Goal: Task Accomplishment & Management: Manage account settings

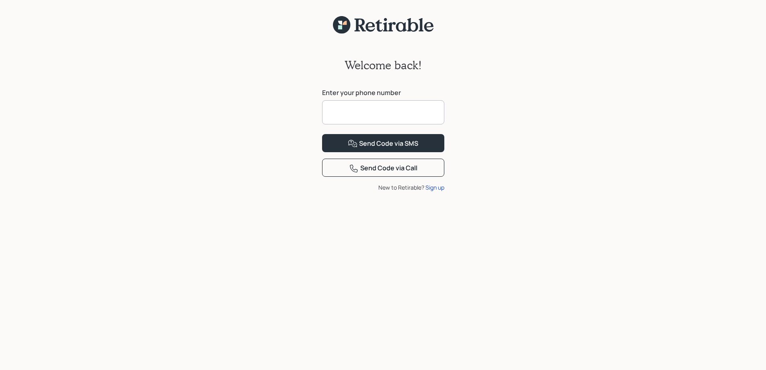
click at [414, 113] on input at bounding box center [383, 112] width 122 height 24
type input "**********"
click at [400, 148] on div "Send Code via SMS" at bounding box center [383, 144] width 70 height 10
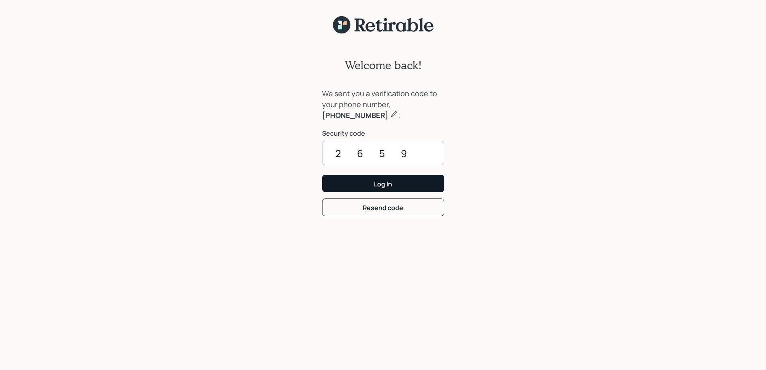
type input "2659"
click at [397, 182] on button "Log In" at bounding box center [383, 183] width 122 height 17
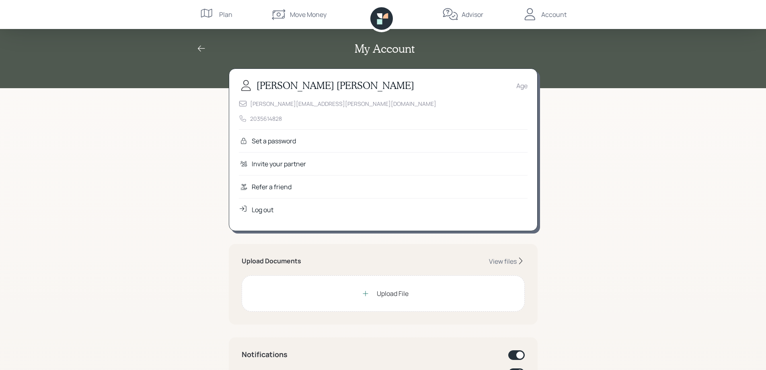
click at [309, 138] on div "Set a password" at bounding box center [383, 140] width 289 height 23
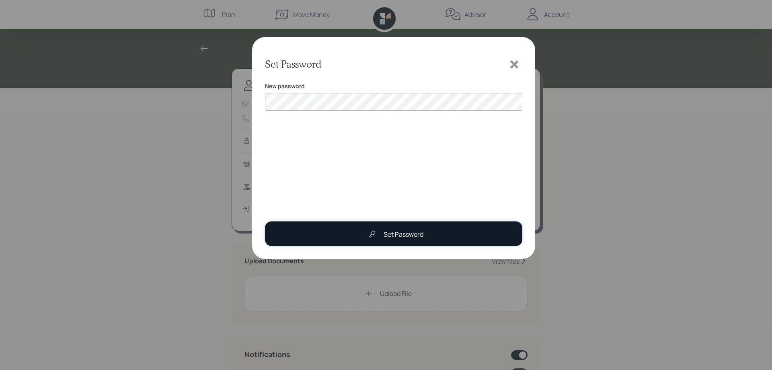
click at [404, 235] on div "Set Password" at bounding box center [404, 234] width 40 height 10
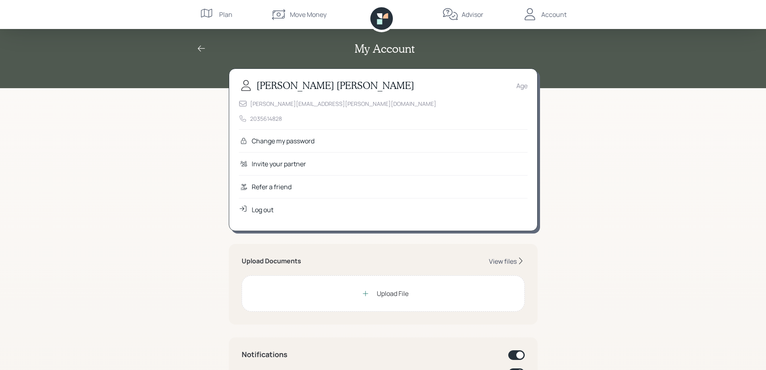
click at [495, 257] on div "View files" at bounding box center [503, 261] width 28 height 9
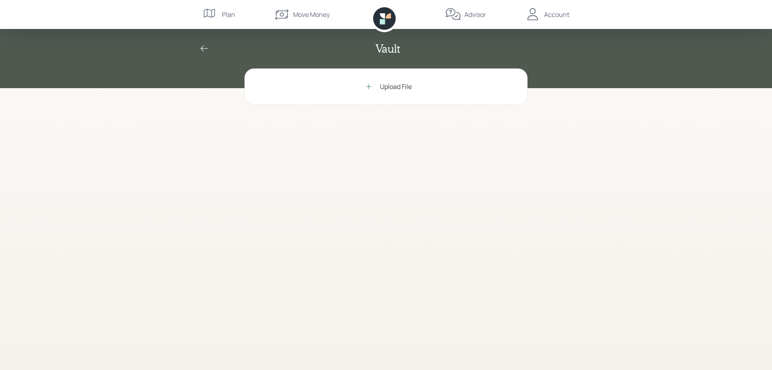
click at [202, 49] on icon at bounding box center [204, 49] width 10 height 10
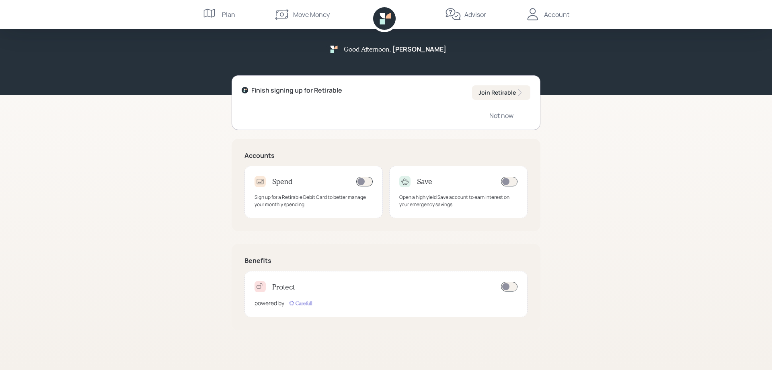
click at [550, 11] on div "Account" at bounding box center [556, 15] width 25 height 10
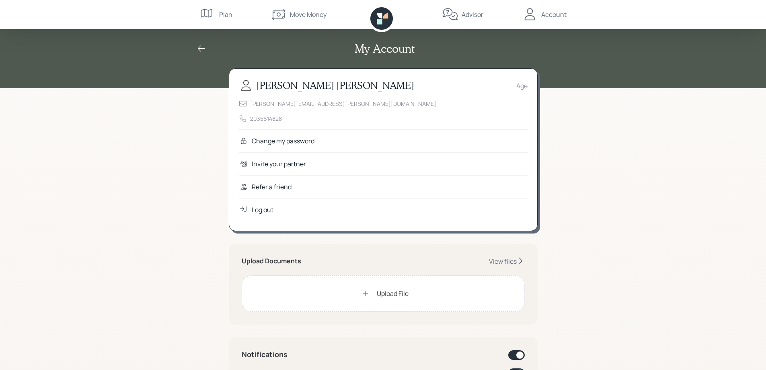
click at [365, 292] on icon at bounding box center [366, 293] width 8 height 8
click at [366, 291] on icon at bounding box center [366, 293] width 8 height 8
click at [501, 261] on div "View files" at bounding box center [503, 261] width 28 height 9
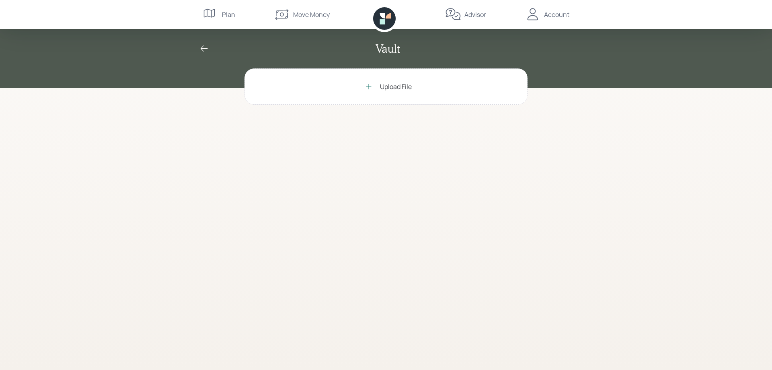
click at [366, 87] on icon at bounding box center [369, 86] width 8 height 8
click at [367, 84] on icon at bounding box center [369, 86] width 8 height 8
click at [203, 47] on icon at bounding box center [204, 49] width 10 height 10
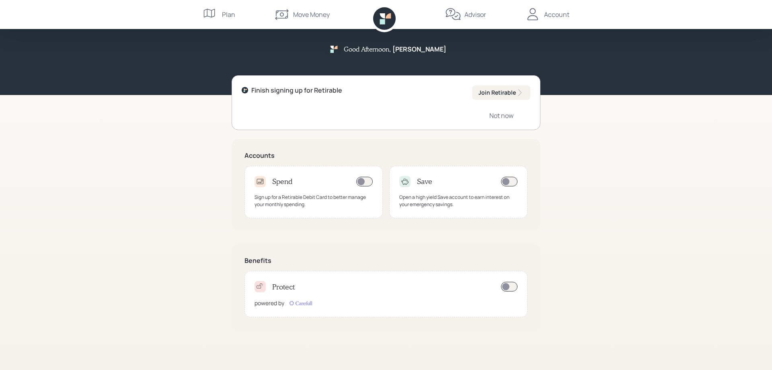
click at [537, 12] on icon at bounding box center [533, 14] width 16 height 16
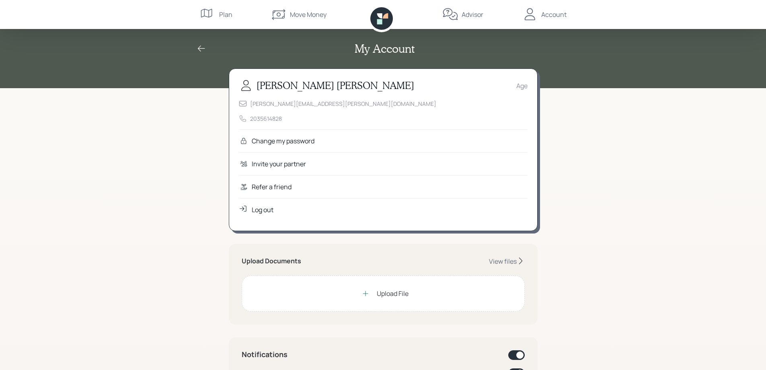
click at [365, 293] on icon at bounding box center [365, 292] width 5 height 5
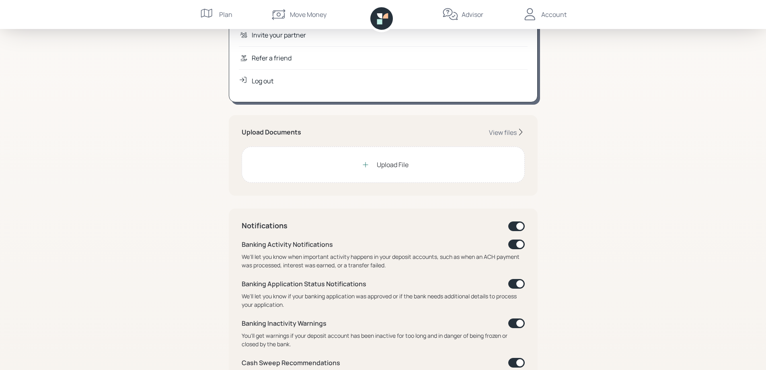
scroll to position [161, 0]
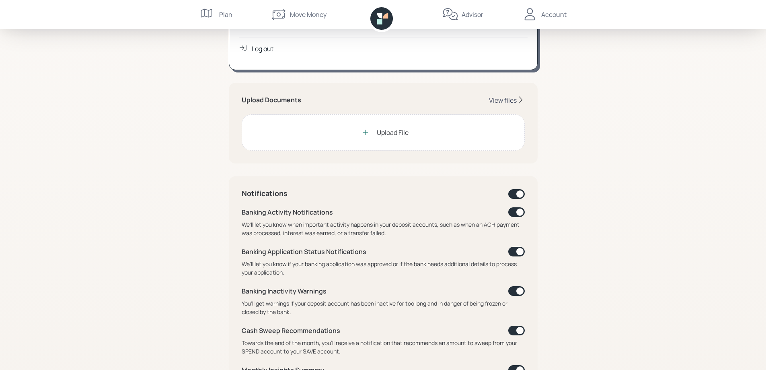
click at [507, 101] on div "View files" at bounding box center [503, 100] width 28 height 9
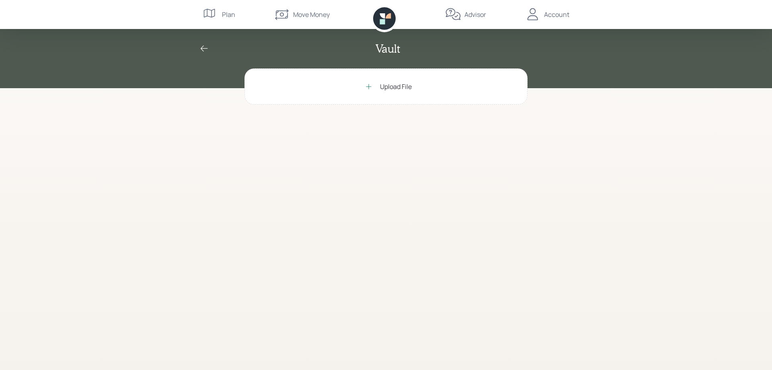
click at [394, 86] on div "Upload File" at bounding box center [396, 87] width 32 height 10
click at [199, 50] on div "Vault" at bounding box center [386, 49] width 386 height 14
click at [207, 47] on icon at bounding box center [204, 49] width 10 height 10
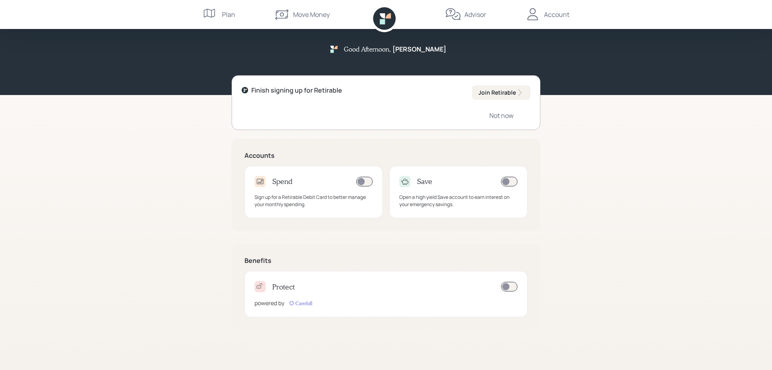
click at [512, 285] on span at bounding box center [509, 287] width 16 height 10
click at [495, 113] on div "Not now" at bounding box center [501, 115] width 24 height 9
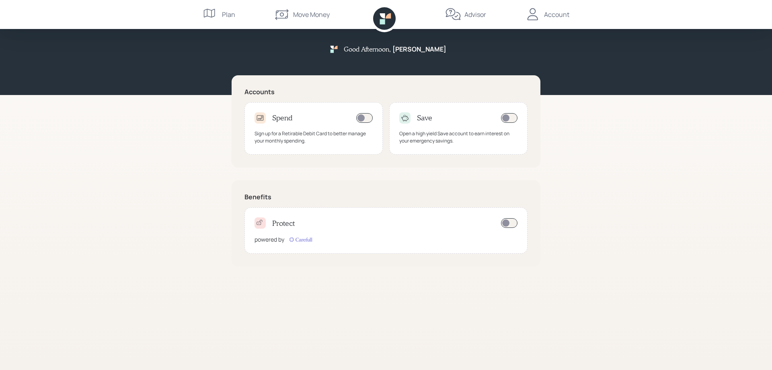
click at [476, 14] on div "Advisor" at bounding box center [476, 15] width 22 height 10
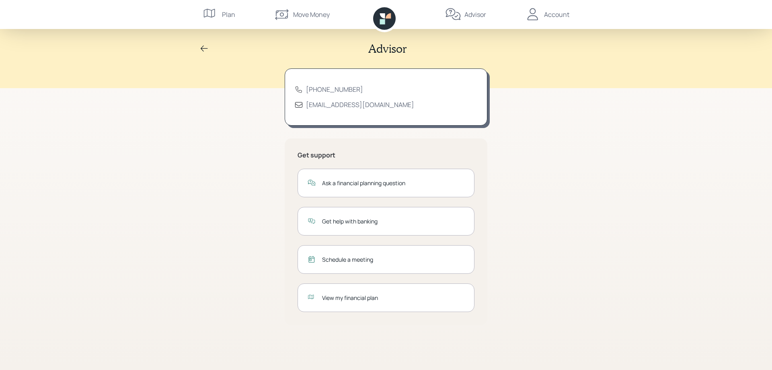
click at [222, 14] on div "Plan" at bounding box center [219, 14] width 33 height 29
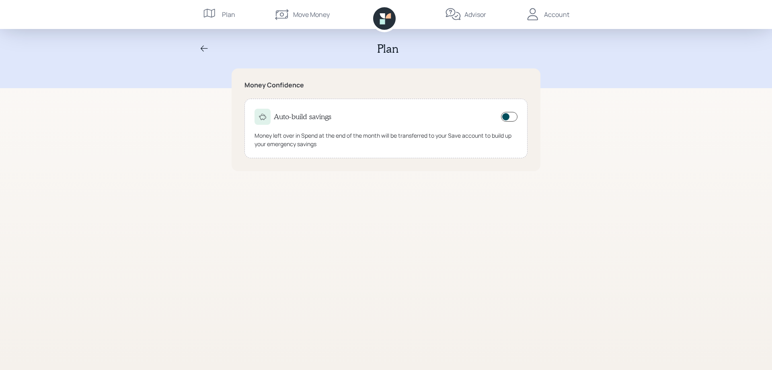
click at [207, 46] on icon at bounding box center [204, 49] width 10 height 10
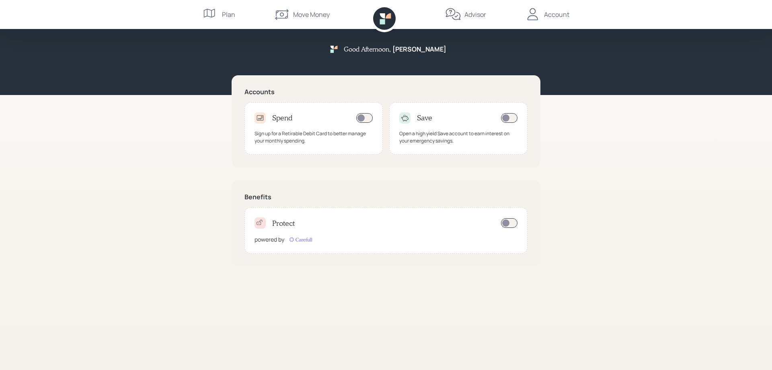
click at [548, 14] on div "Account" at bounding box center [556, 15] width 25 height 10
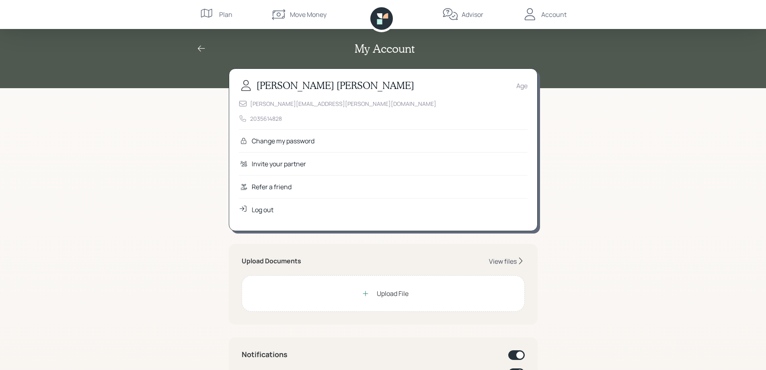
click at [505, 257] on div "View files" at bounding box center [503, 261] width 28 height 9
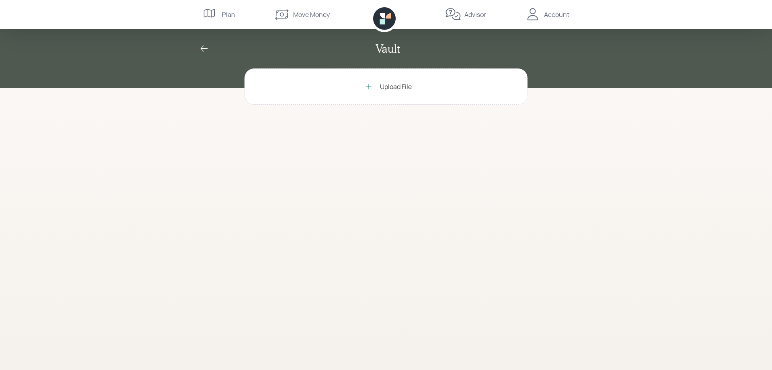
click at [561, 11] on div "Account" at bounding box center [556, 15] width 25 height 10
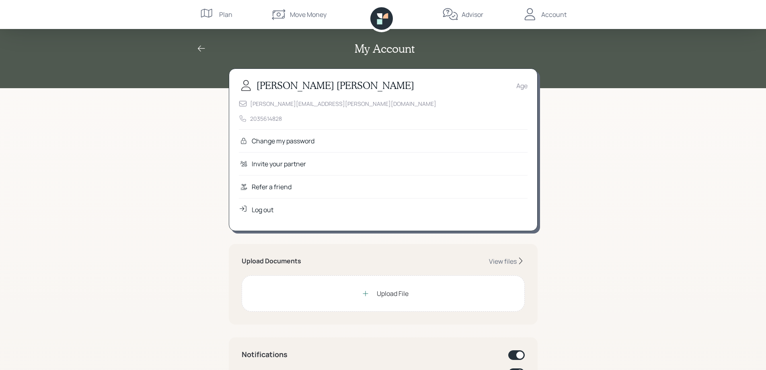
click at [216, 15] on div "Plan" at bounding box center [216, 14] width 33 height 29
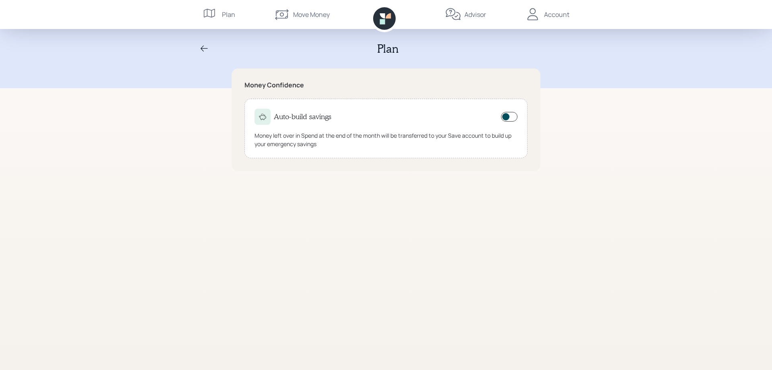
click at [381, 14] on icon at bounding box center [382, 15] width 5 height 5
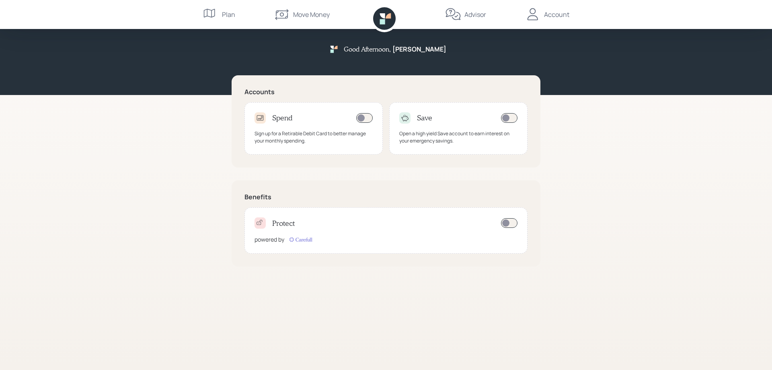
click at [473, 15] on div "Advisor" at bounding box center [476, 15] width 22 height 10
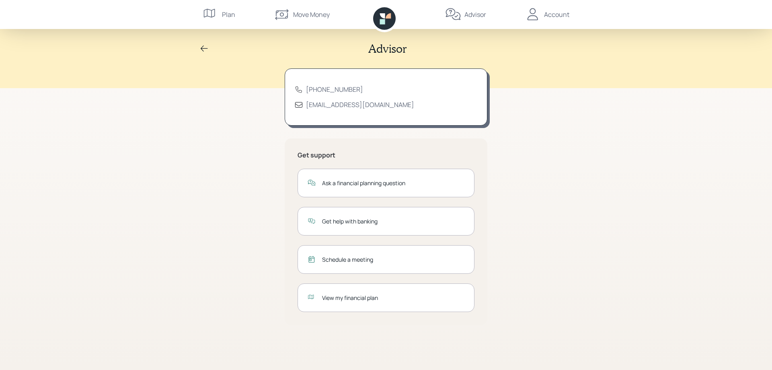
click at [335, 180] on div "Ask a financial planning question" at bounding box center [393, 183] width 142 height 8
click at [330, 181] on div "Ask a financial planning question" at bounding box center [393, 183] width 142 height 8
click at [319, 294] on div "View my financial plan" at bounding box center [386, 297] width 177 height 29
click at [551, 14] on div "Account" at bounding box center [556, 15] width 25 height 10
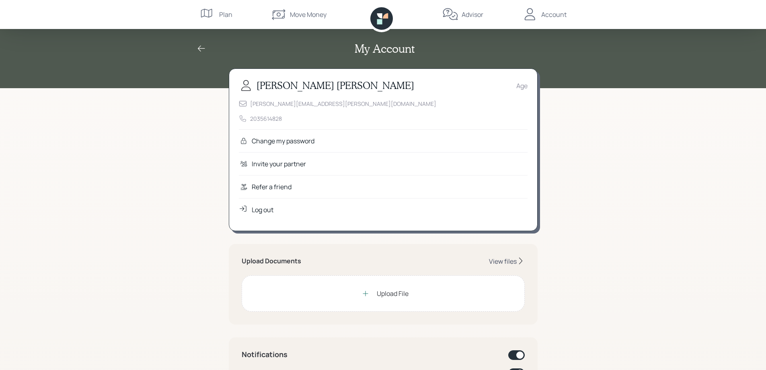
click at [502, 259] on div "View files" at bounding box center [503, 261] width 28 height 9
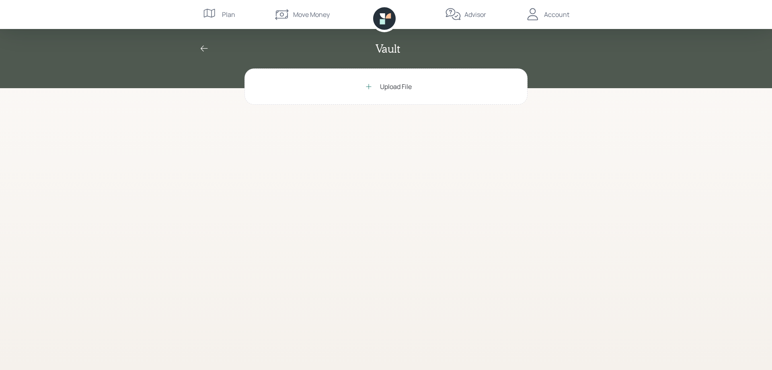
click at [389, 86] on div "Upload File" at bounding box center [396, 87] width 32 height 10
click at [529, 18] on icon at bounding box center [533, 14] width 10 height 12
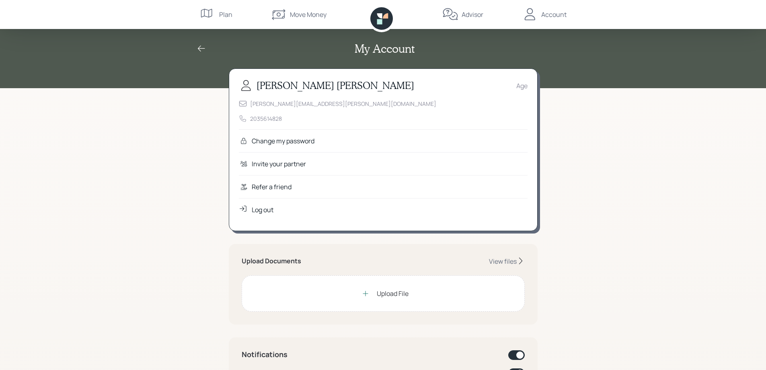
click at [304, 13] on div "Move Money" at bounding box center [308, 15] width 37 height 10
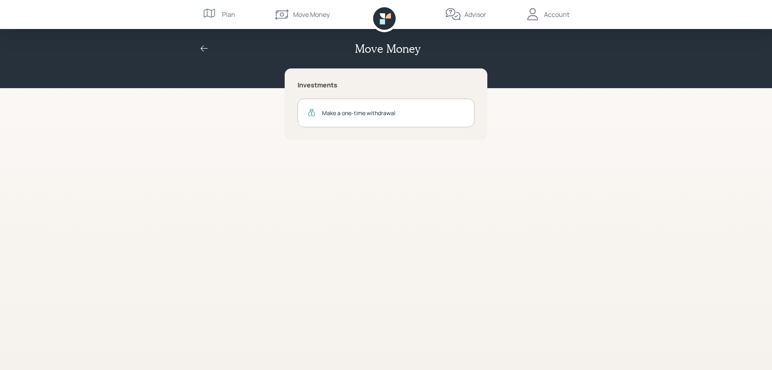
click at [477, 15] on div "Advisor" at bounding box center [476, 15] width 22 height 10
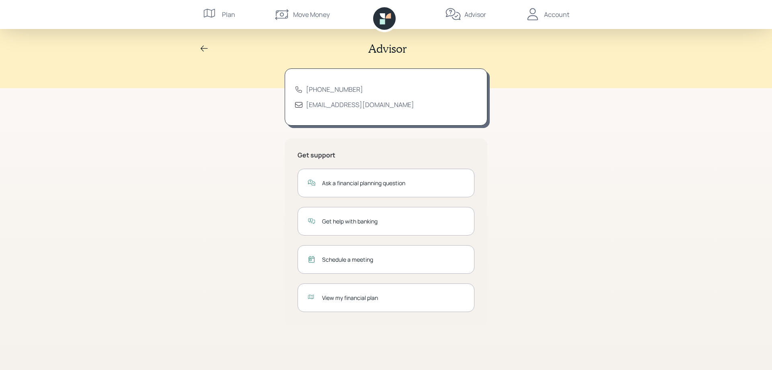
click at [203, 48] on icon at bounding box center [204, 48] width 7 height 6
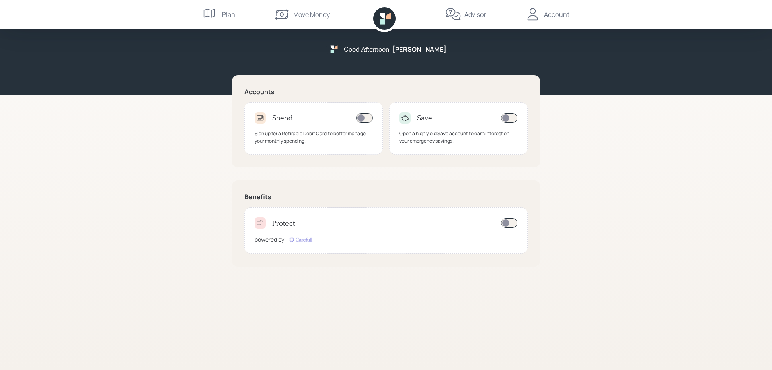
click at [223, 14] on div "Plan" at bounding box center [228, 15] width 13 height 10
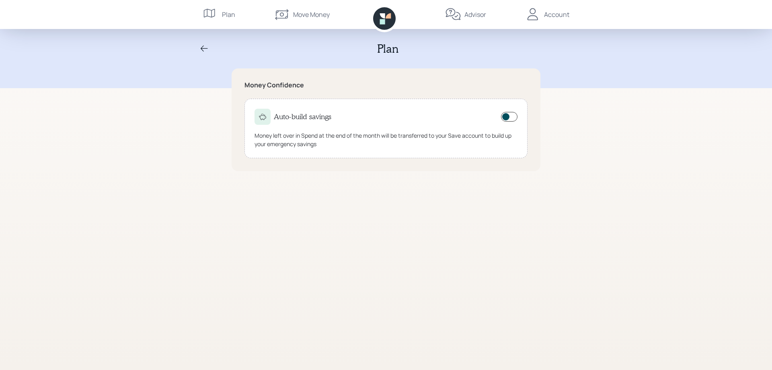
click at [553, 11] on div "Account" at bounding box center [556, 15] width 25 height 10
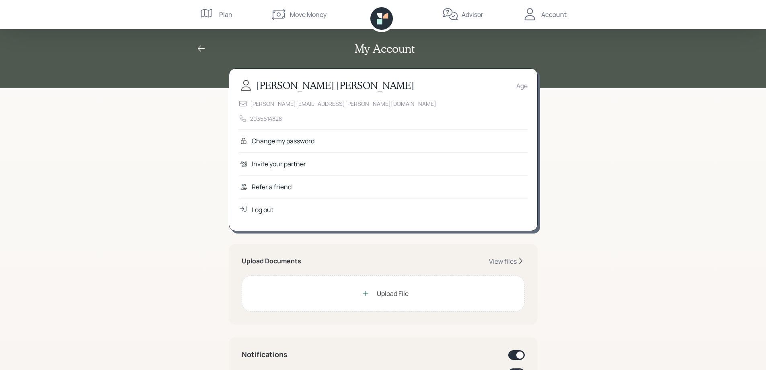
click at [269, 209] on div "Log out" at bounding box center [263, 210] width 22 height 10
